Goal: Transaction & Acquisition: Purchase product/service

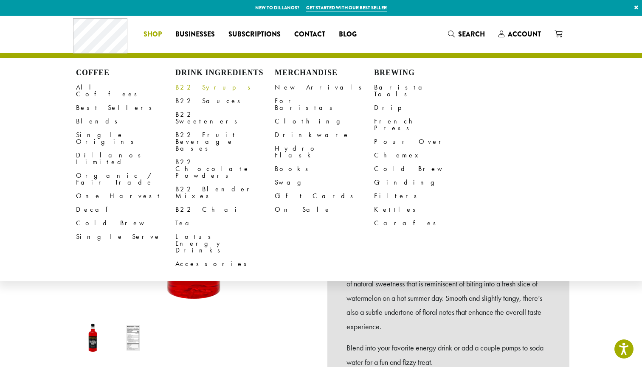
click at [192, 86] on link "B22 Syrups" at bounding box center [224, 88] width 99 height 14
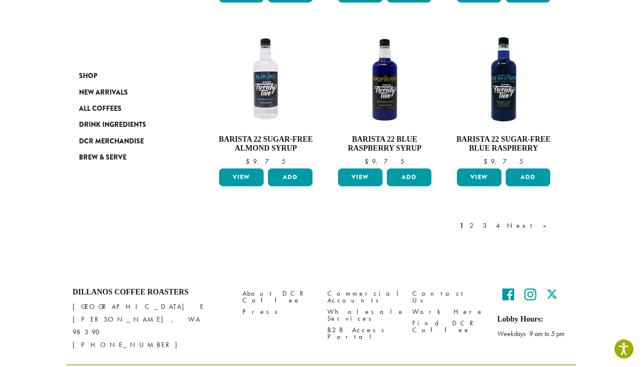
scroll to position [736, 0]
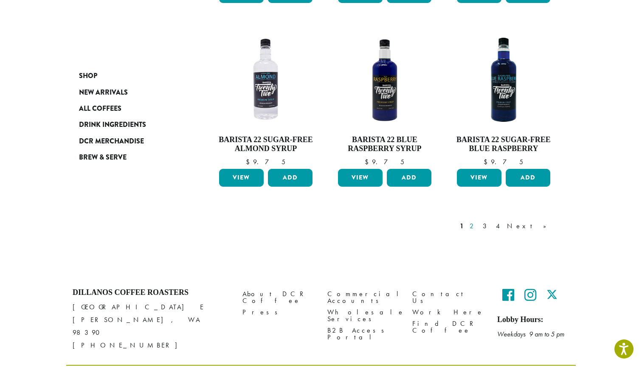
click at [478, 221] on link "2" at bounding box center [473, 226] width 11 height 10
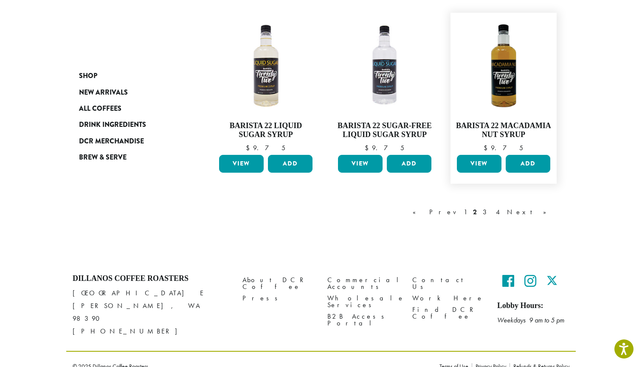
scroll to position [718, 0]
click at [492, 211] on link "3" at bounding box center [486, 213] width 11 height 10
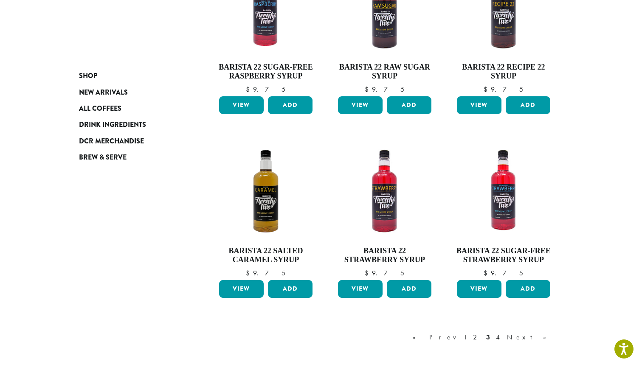
scroll to position [576, 0]
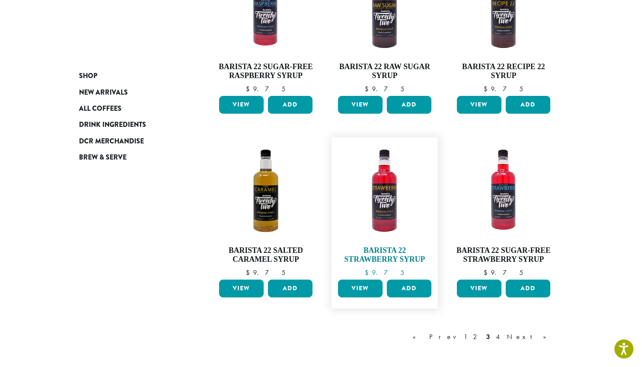
click at [379, 217] on img at bounding box center [385, 191] width 98 height 98
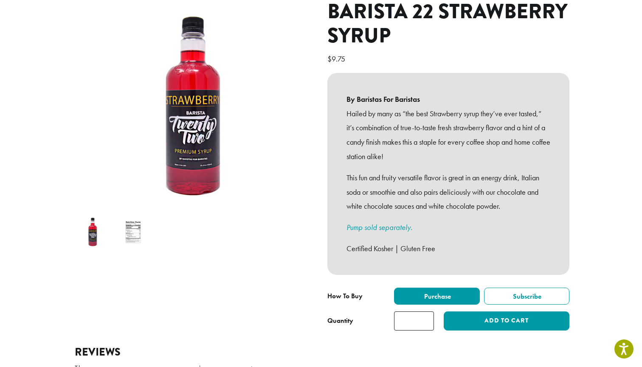
scroll to position [118, 0]
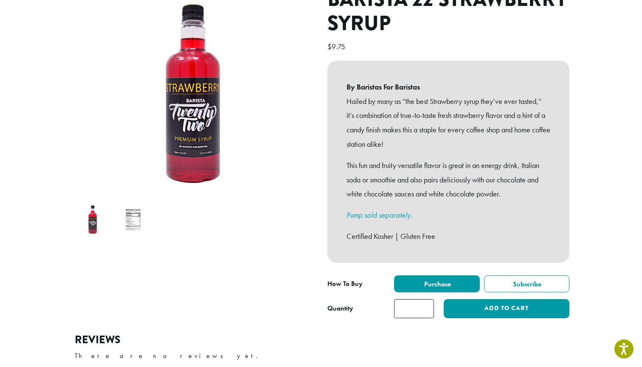
click at [427, 299] on input "*" at bounding box center [414, 308] width 40 height 19
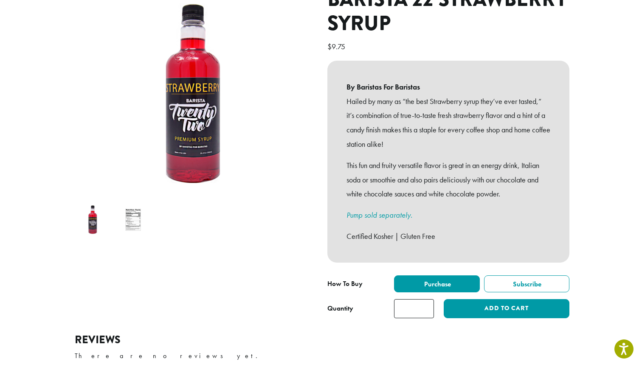
click at [427, 299] on input "*" at bounding box center [414, 308] width 40 height 19
type input "**"
click at [427, 299] on input "**" at bounding box center [414, 308] width 40 height 19
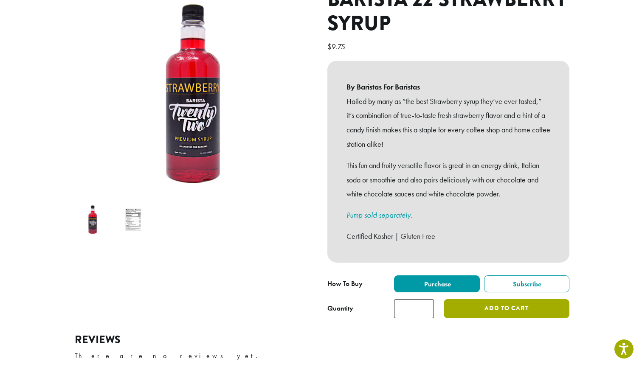
click at [464, 299] on button "Add to cart" at bounding box center [507, 308] width 126 height 19
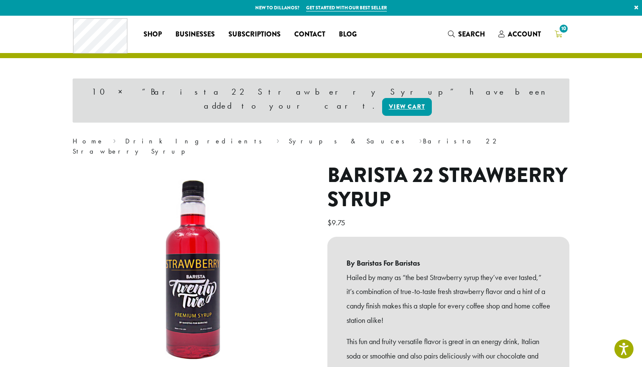
click at [563, 28] on span "10" at bounding box center [563, 28] width 11 height 11
